Goal: Information Seeking & Learning: Learn about a topic

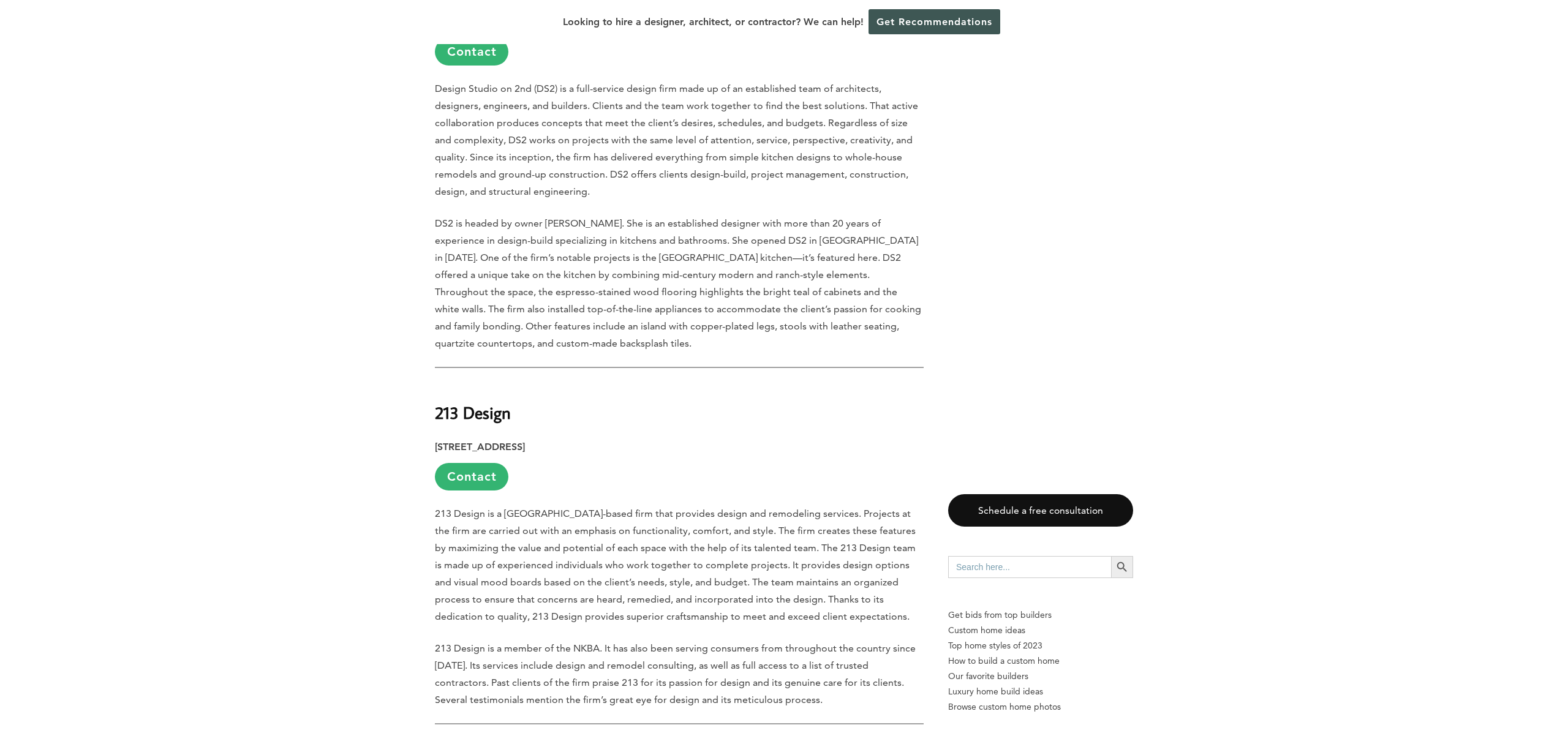
scroll to position [3231, 0]
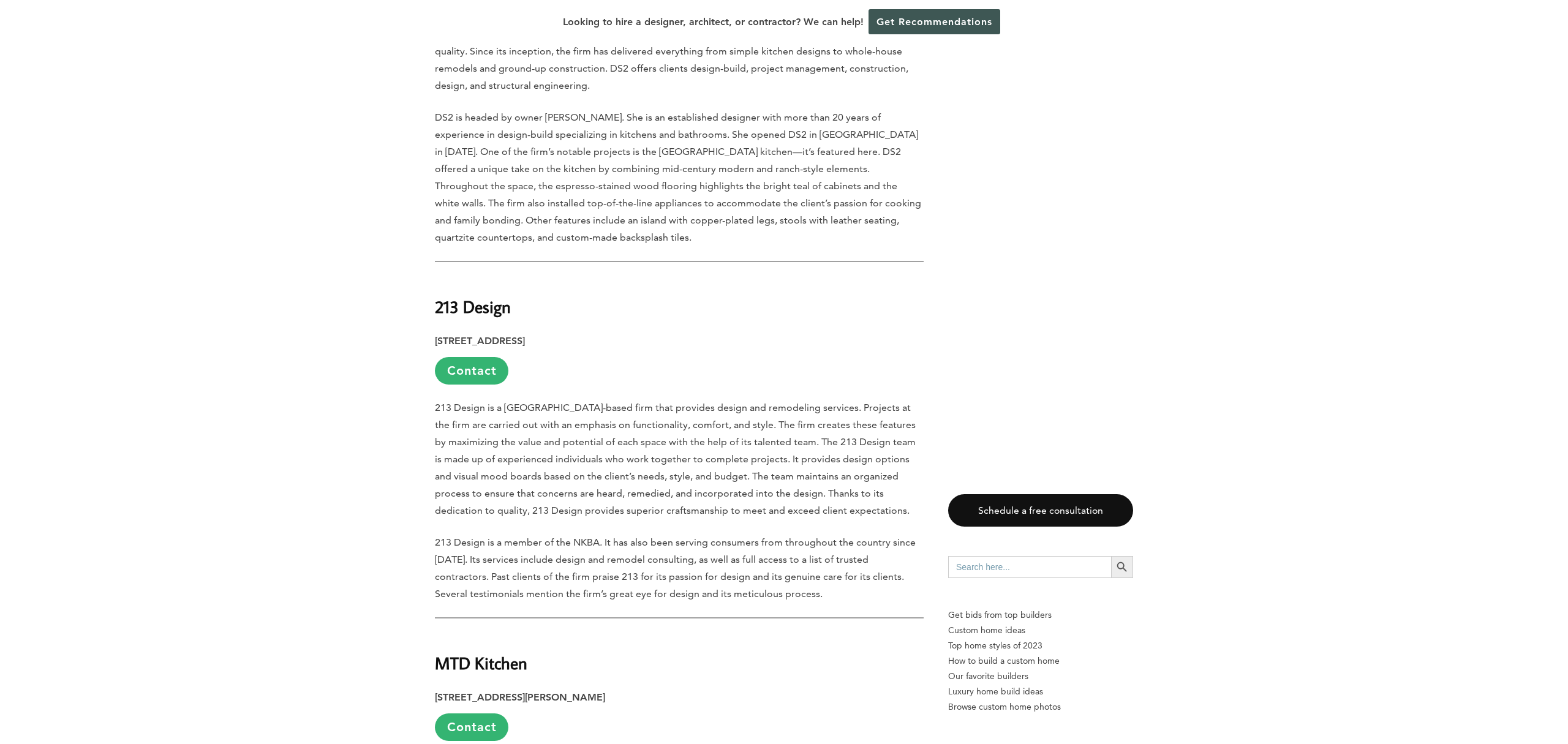
click at [478, 296] on strong "213 Design" at bounding box center [472, 307] width 76 height 22
copy div "213 Design"
click at [615, 399] on p "213 Design is a [GEOGRAPHIC_DATA]-based firm that provides design and remodelin…" at bounding box center [679, 459] width 489 height 120
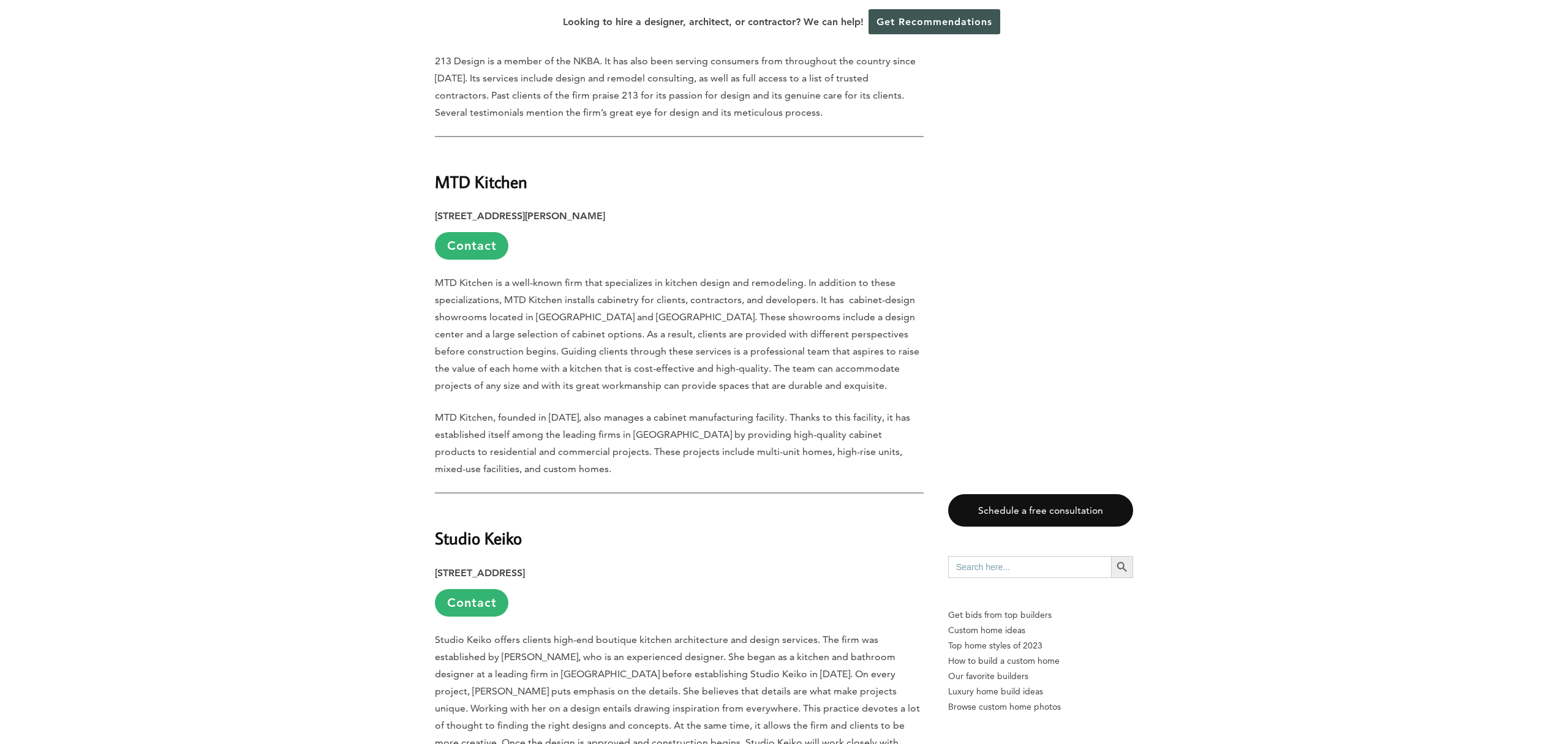
scroll to position [3816, 0]
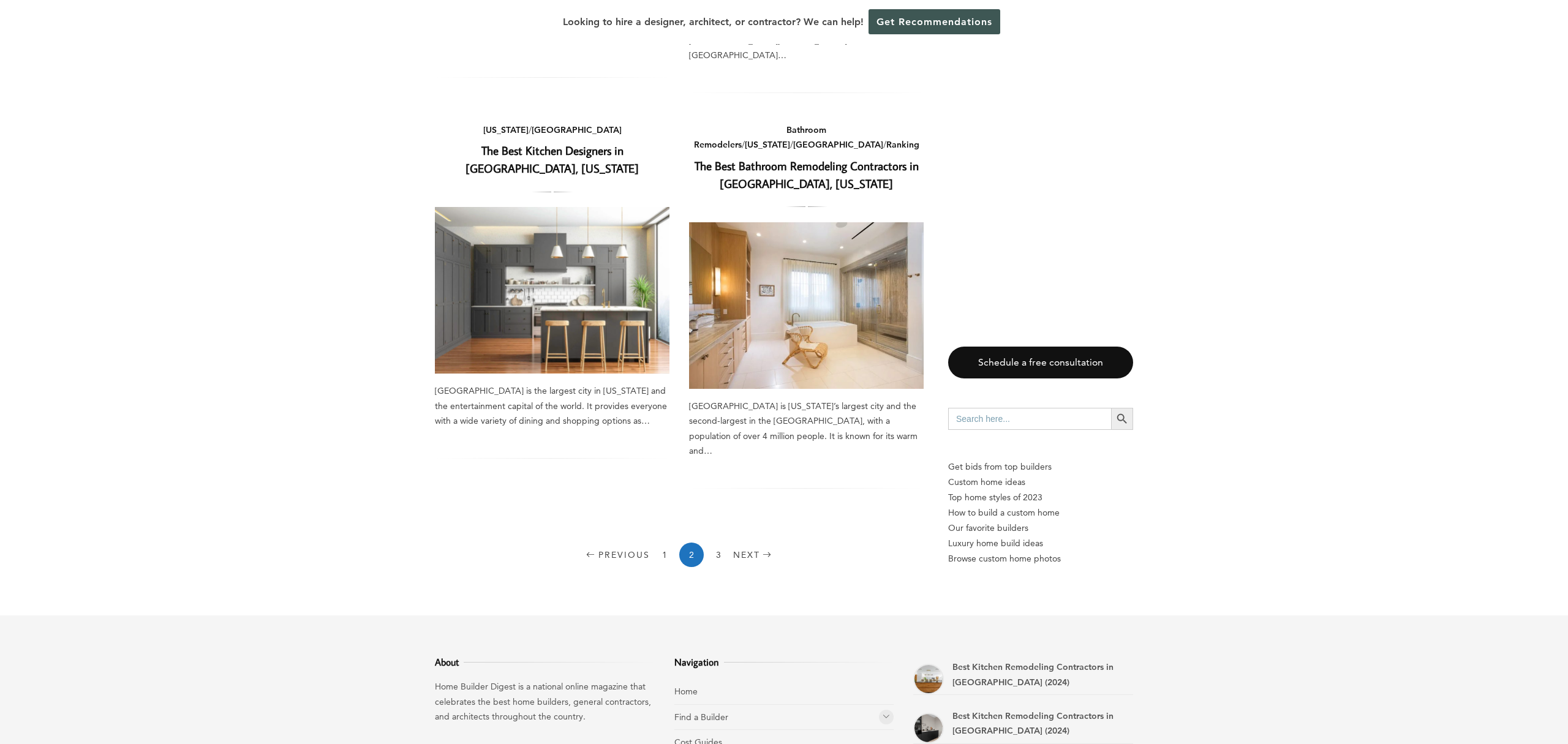
scroll to position [1628, 0]
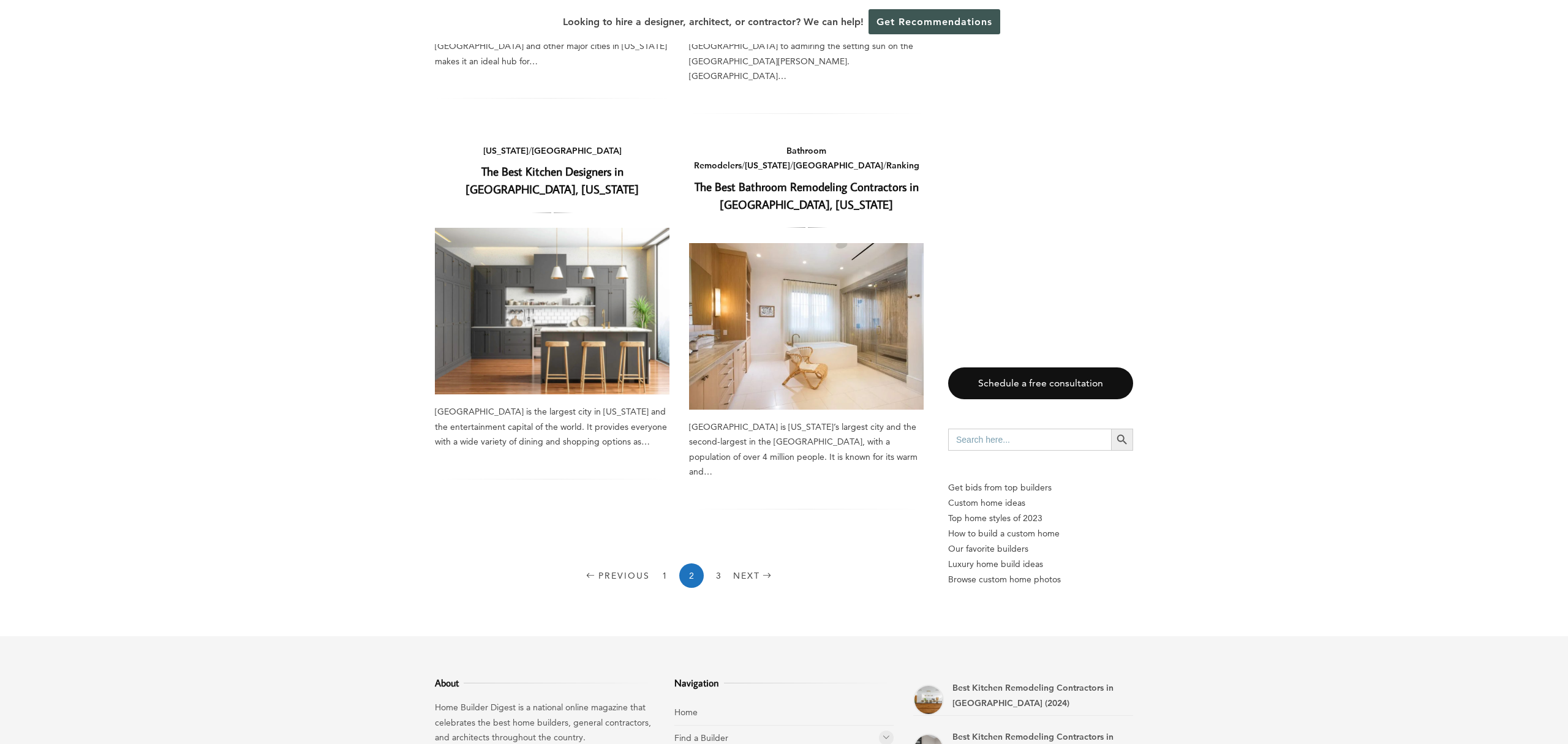
click at [567, 163] on link "The Best Kitchen Designers in [GEOGRAPHIC_DATA], [US_STATE]" at bounding box center [551, 179] width 173 height 33
